Goal: Task Accomplishment & Management: Use online tool/utility

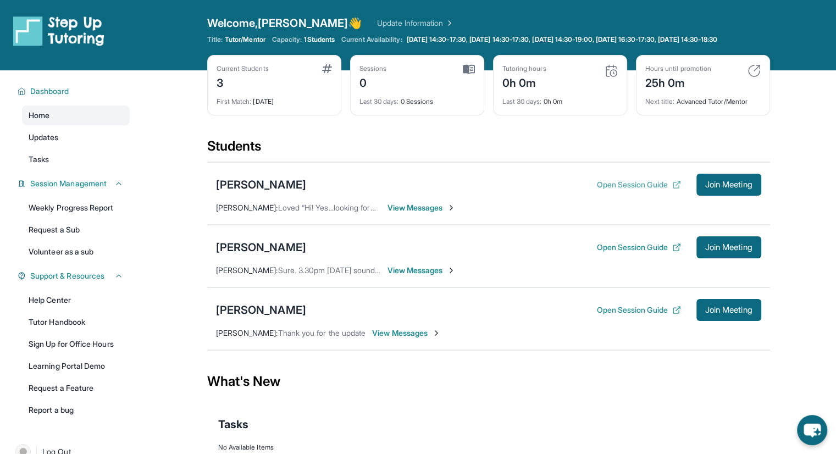
click at [638, 190] on button "Open Session Guide" at bounding box center [639, 184] width 84 height 11
click at [251, 192] on div "[PERSON_NAME]" at bounding box center [261, 184] width 90 height 15
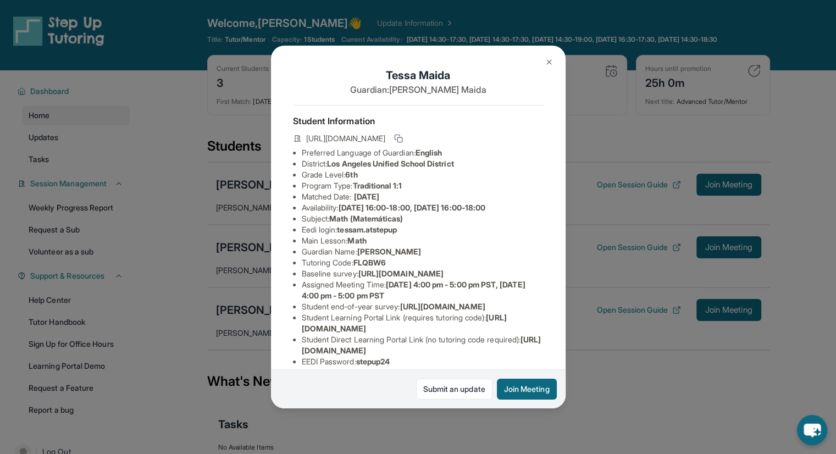
scroll to position [105, 0]
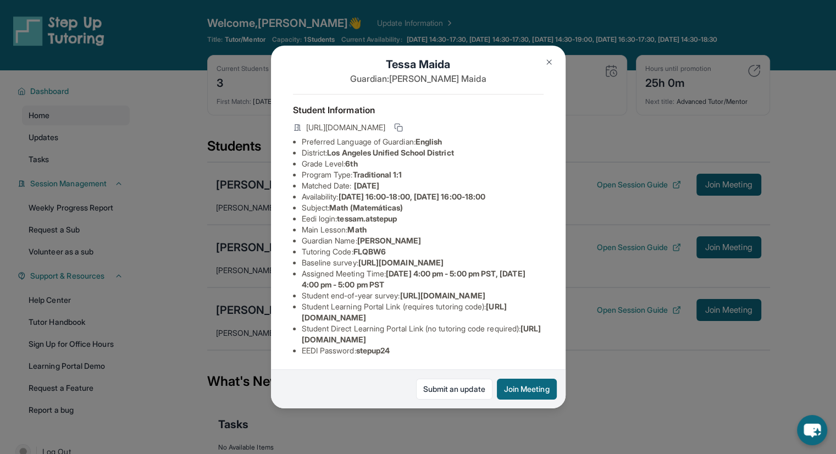
drag, startPoint x: 301, startPoint y: 331, endPoint x: 528, endPoint y: 328, distance: 226.5
click at [528, 328] on span "[URL][DOMAIN_NAME]" at bounding box center [422, 334] width 240 height 20
copy span "[URL][DOMAIN_NAME]"
click at [185, 219] on div "[PERSON_NAME] Guardian: [PERSON_NAME] Student Information [URL][DOMAIN_NAME] Pr…" at bounding box center [418, 227] width 836 height 454
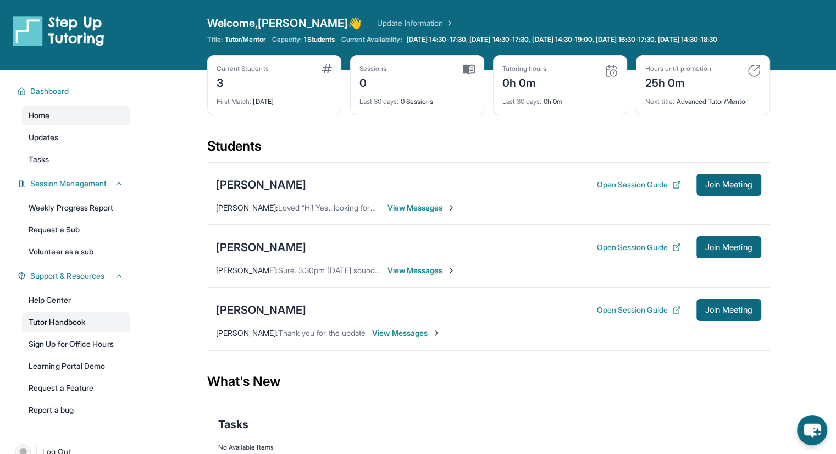
click at [45, 330] on link "Tutor Handbook" at bounding box center [76, 322] width 108 height 20
click at [60, 375] on link "Learning Portal Demo" at bounding box center [76, 366] width 108 height 20
click at [256, 191] on div "[PERSON_NAME]" at bounding box center [261, 184] width 90 height 15
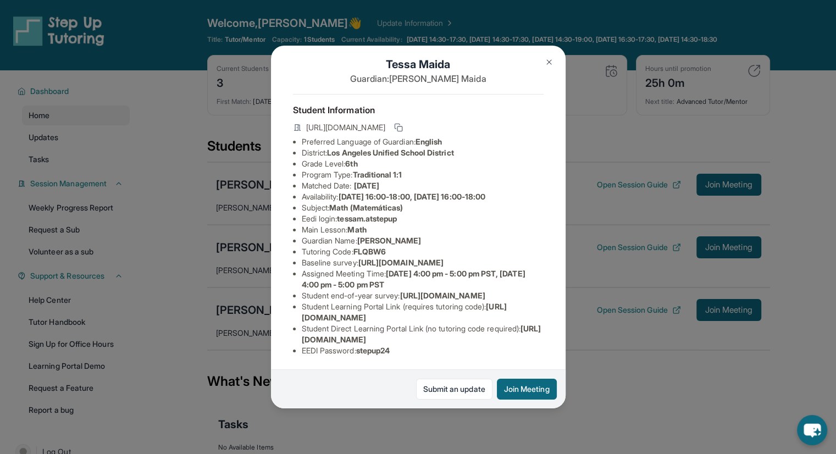
scroll to position [30, 0]
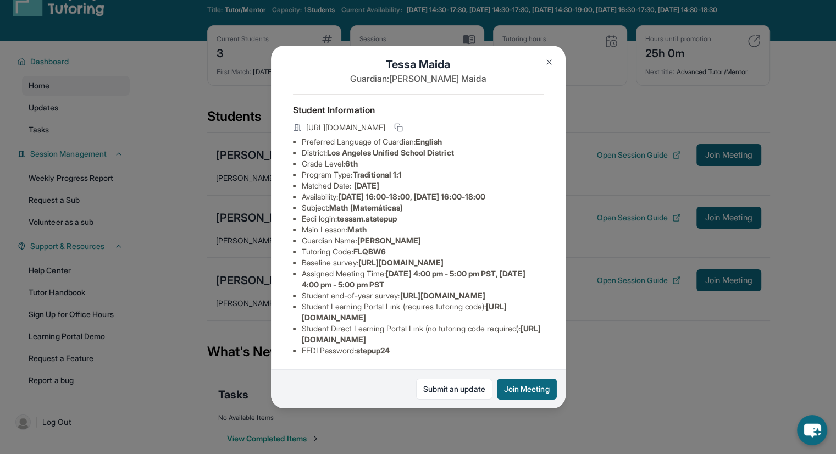
drag, startPoint x: 302, startPoint y: 331, endPoint x: 518, endPoint y: 330, distance: 216.1
click at [518, 330] on span "[URL][DOMAIN_NAME]" at bounding box center [422, 334] width 240 height 20
click at [542, 60] on button at bounding box center [549, 62] width 22 height 22
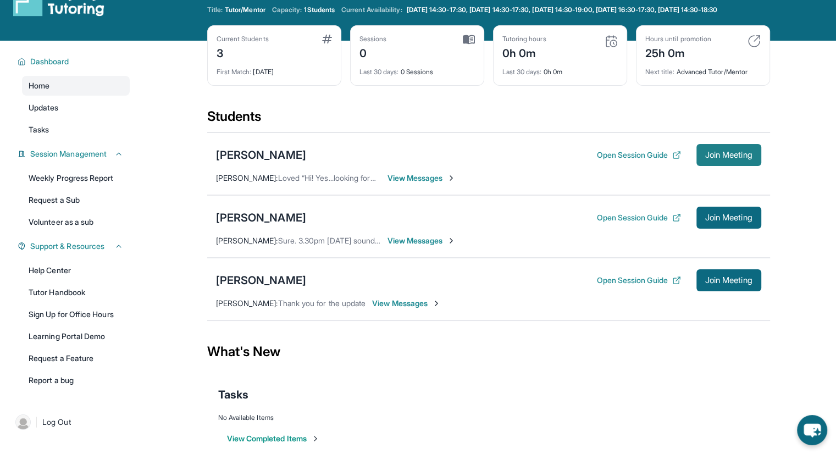
click at [737, 166] on button "Join Meeting" at bounding box center [729, 155] width 65 height 22
